Goal: Complete application form

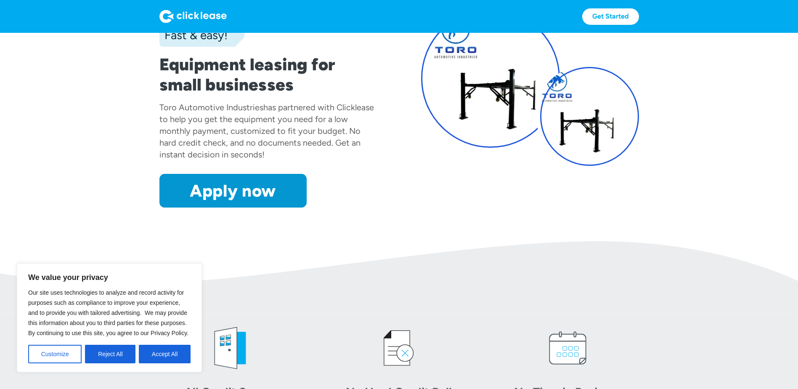
scroll to position [84, 0]
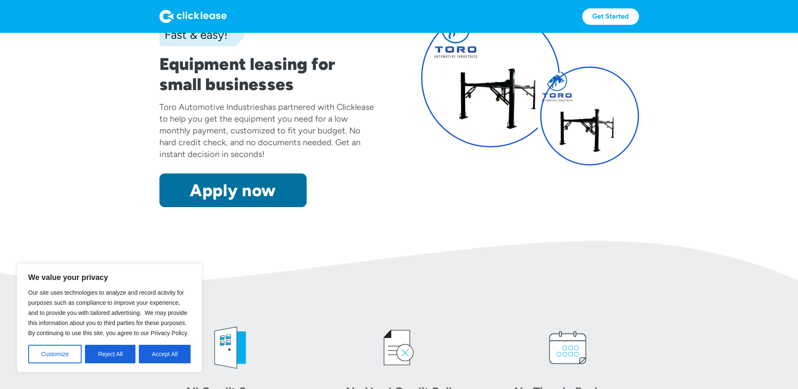
click at [228, 188] on link "Apply now" at bounding box center [232, 190] width 147 height 34
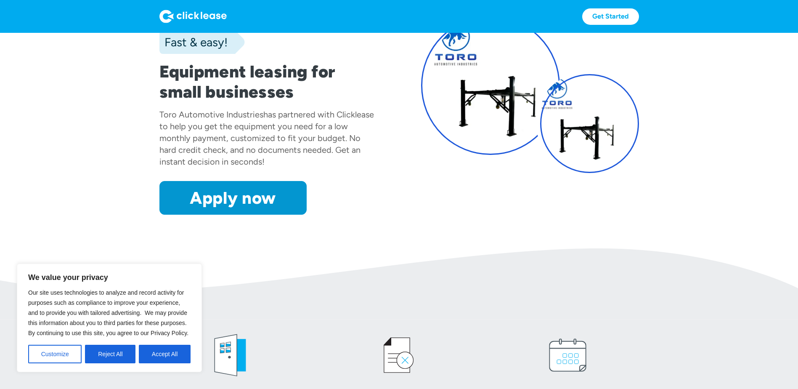
scroll to position [84, 0]
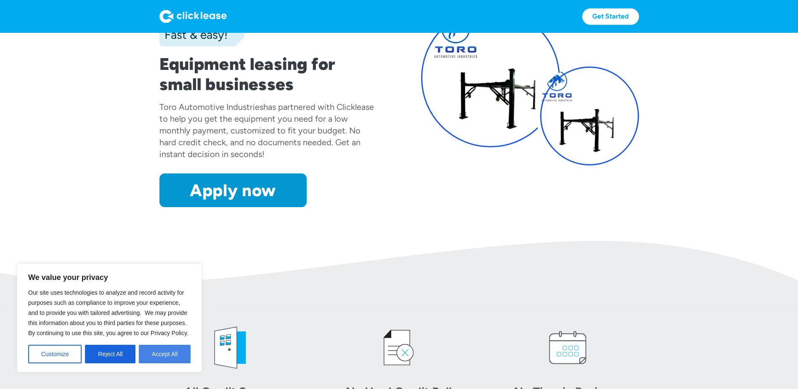
click at [160, 354] on button "Accept All" at bounding box center [165, 353] width 52 height 19
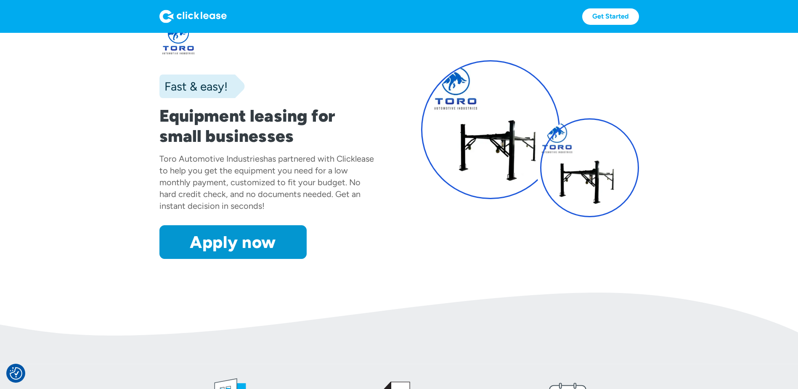
scroll to position [0, 0]
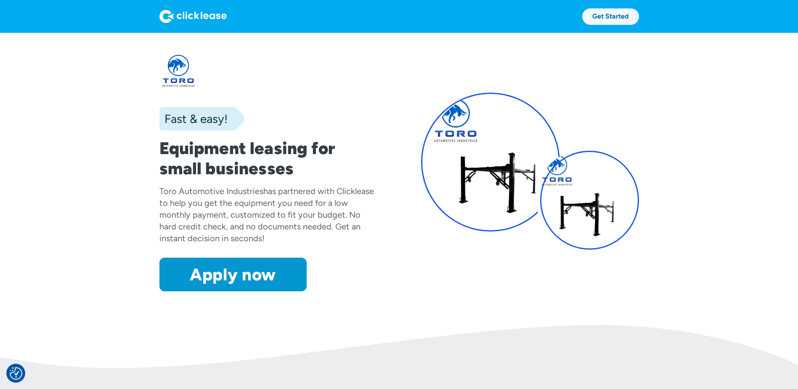
click at [611, 20] on link "Get Started" at bounding box center [610, 16] width 57 height 16
